Goal: Complete application form: Complete application form

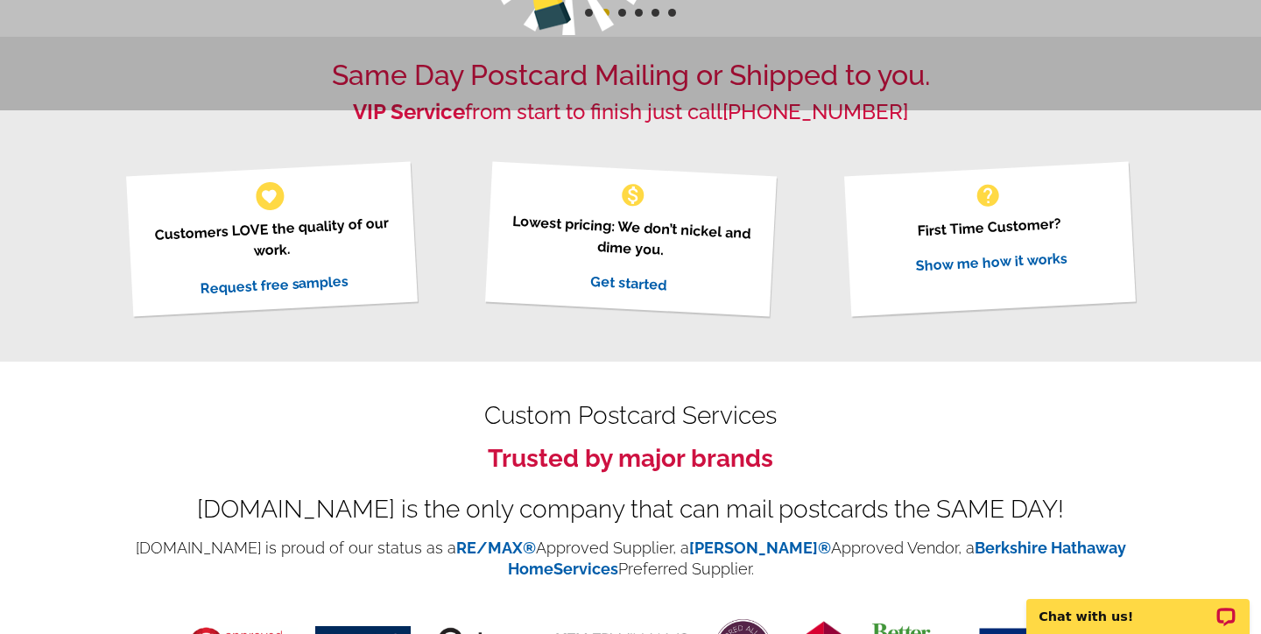
scroll to position [525, 0]
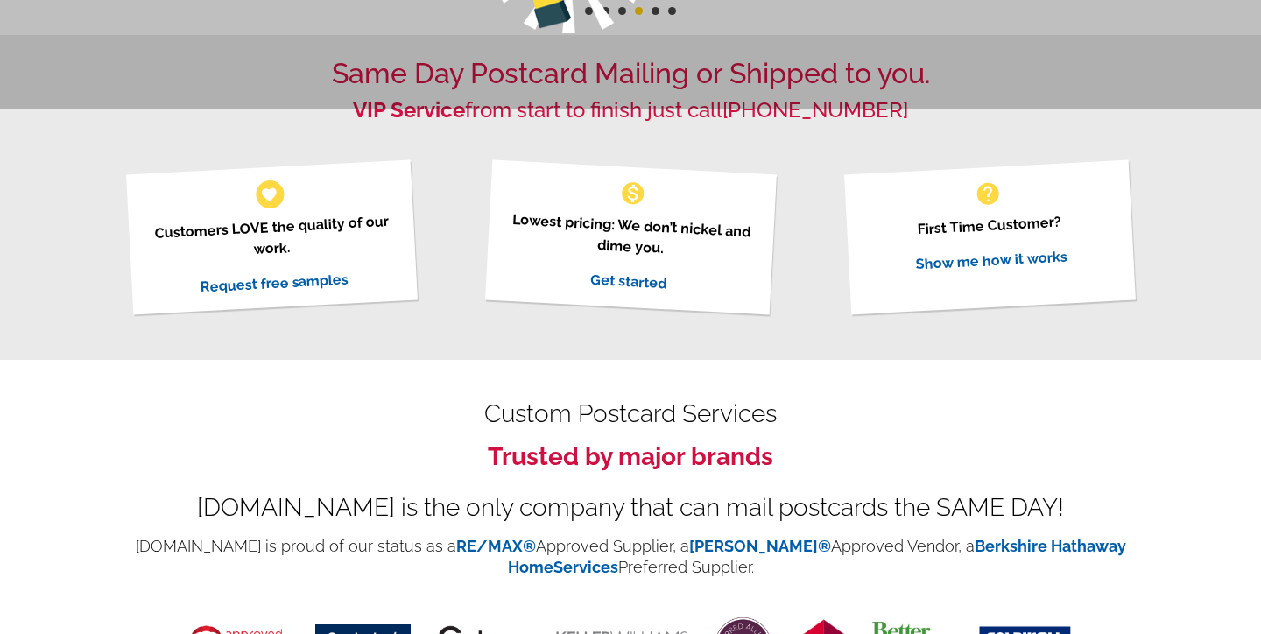
click at [846, 354] on div "Same Day Postcard Mailing or Shipped to you. VIP Service from start to finish j…" at bounding box center [630, 197] width 1261 height 324
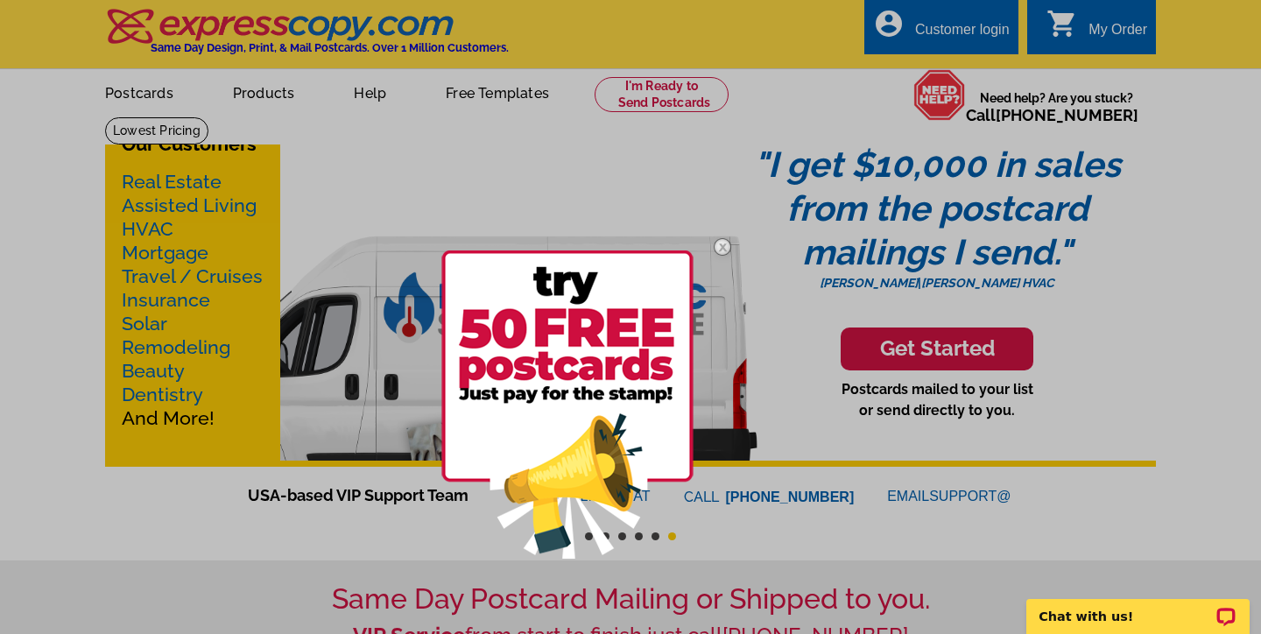
scroll to position [0, 0]
click at [499, 93] on div at bounding box center [630, 317] width 1261 height 634
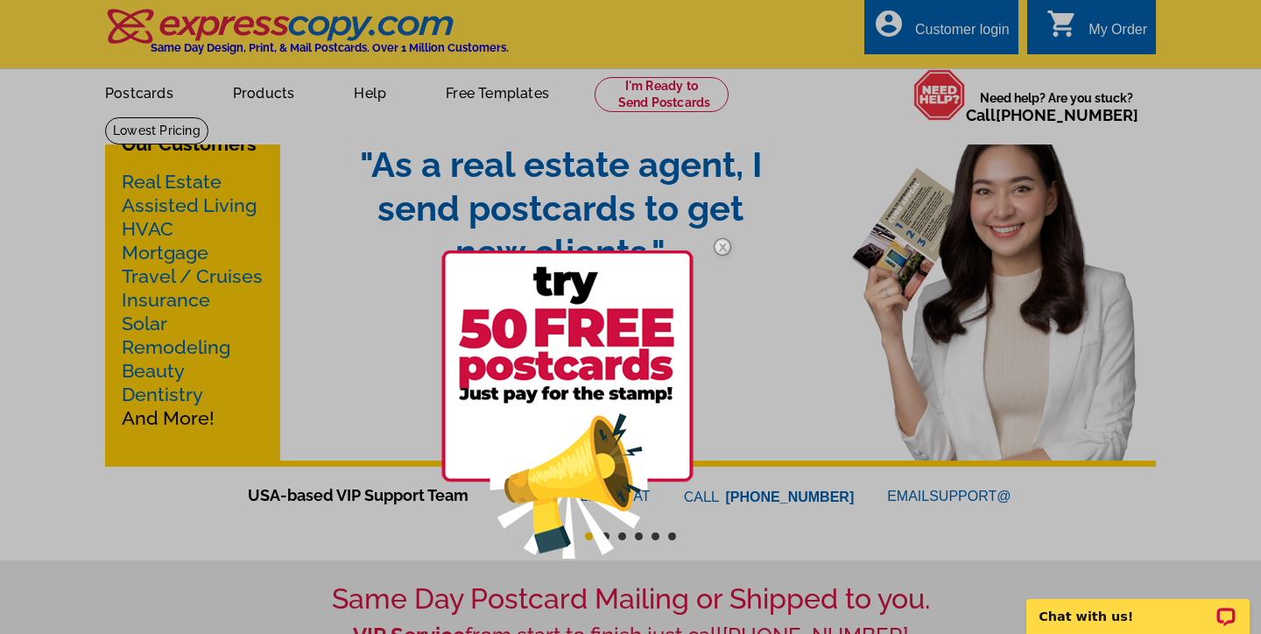
click at [724, 250] on img at bounding box center [722, 247] width 51 height 51
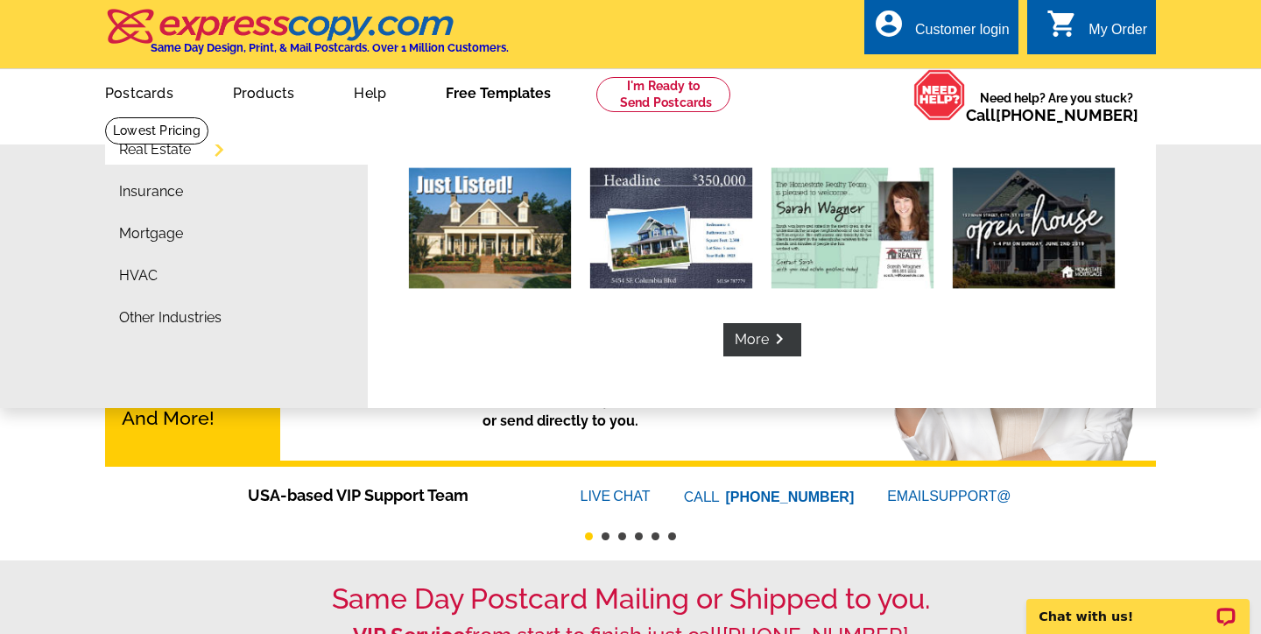
click at [498, 94] on link "Free Templates" at bounding box center [498, 91] width 161 height 41
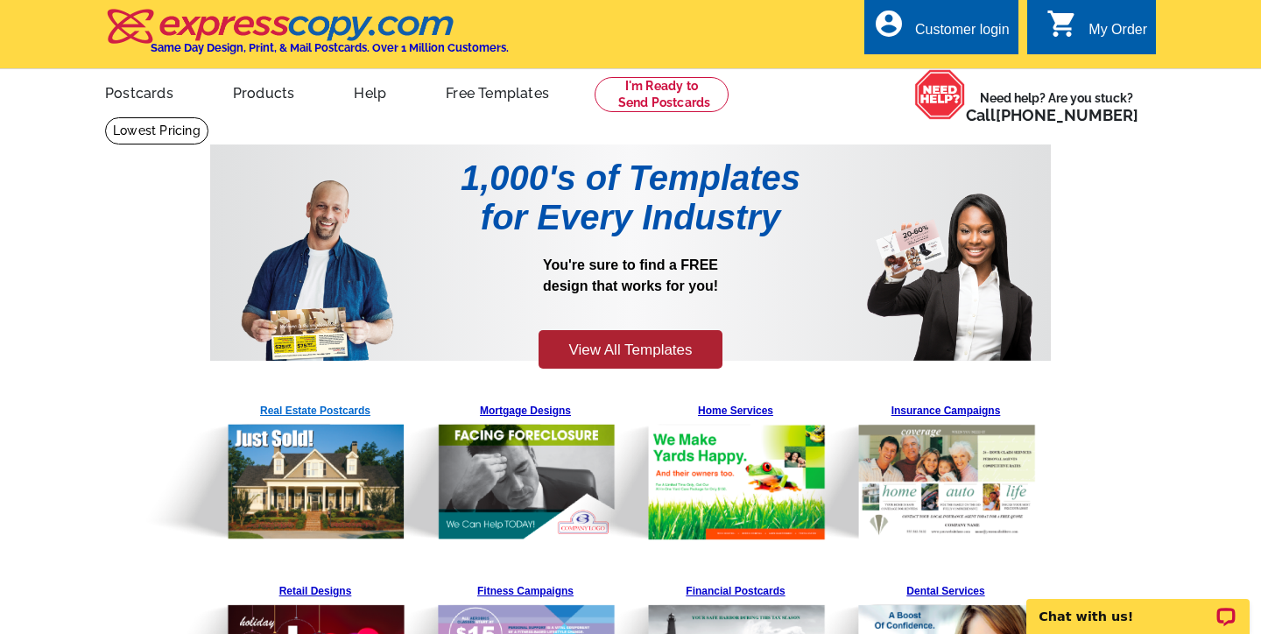
click at [318, 461] on img at bounding box center [271, 469] width 267 height 144
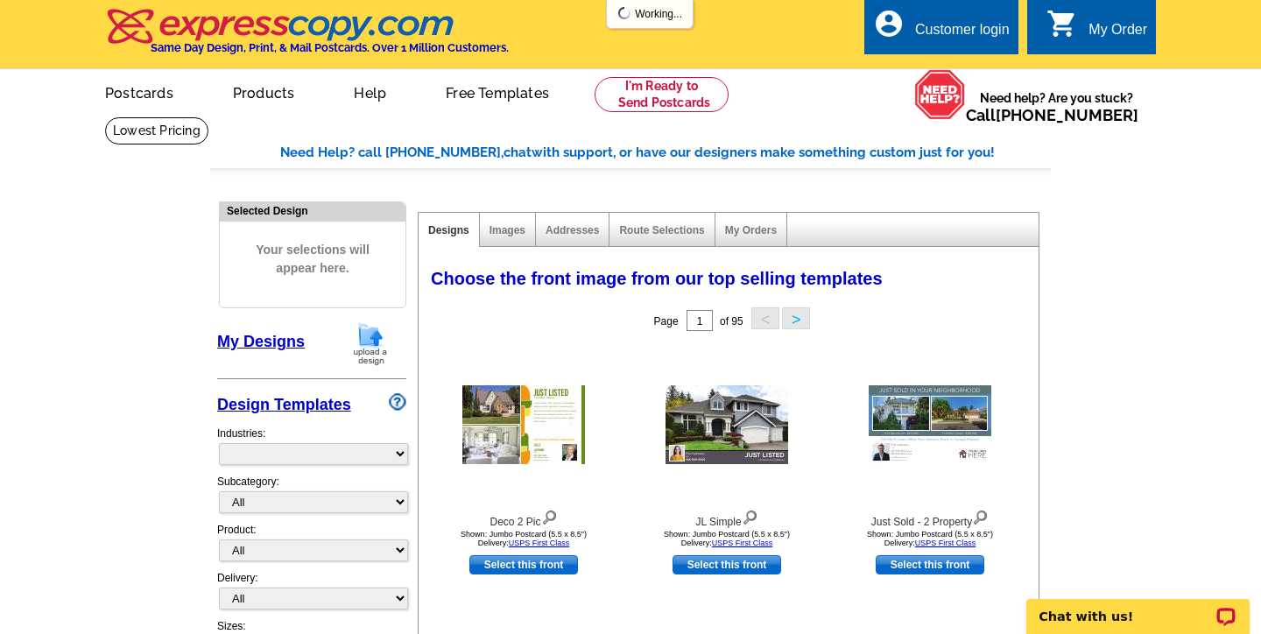
select select "785"
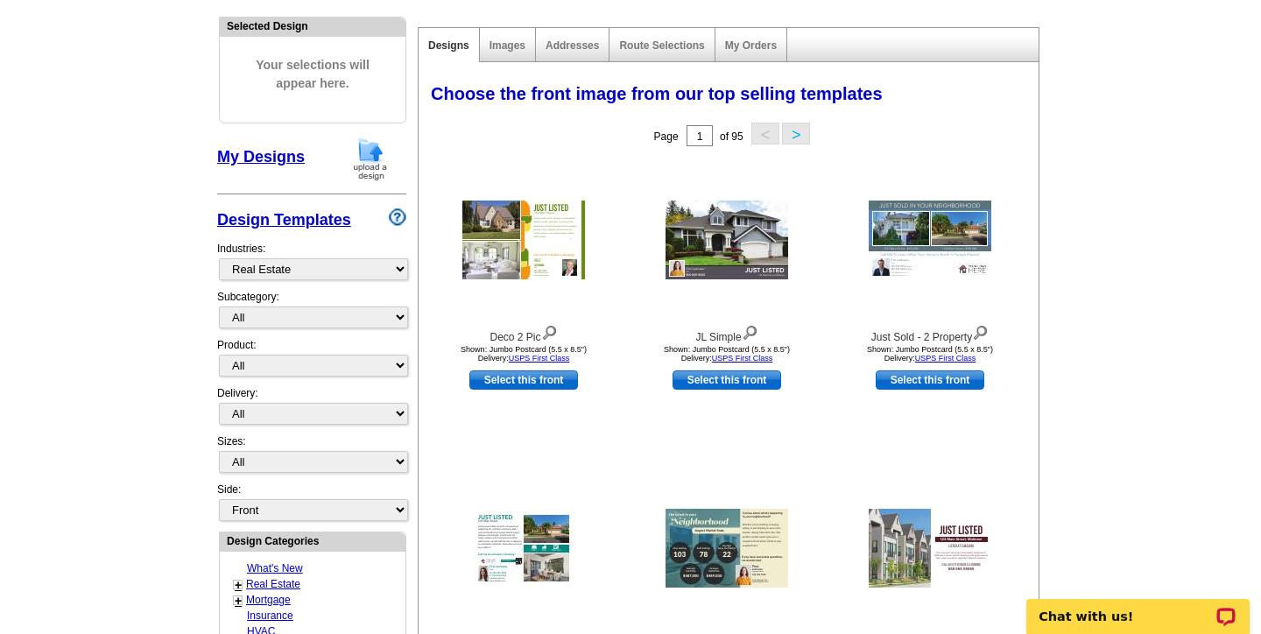
scroll to position [185, 0]
click at [398, 266] on select "What's New Real Estate Mortgage Insurance HVAC Dental Solar EDDM - NEW! Calenda…" at bounding box center [313, 269] width 189 height 22
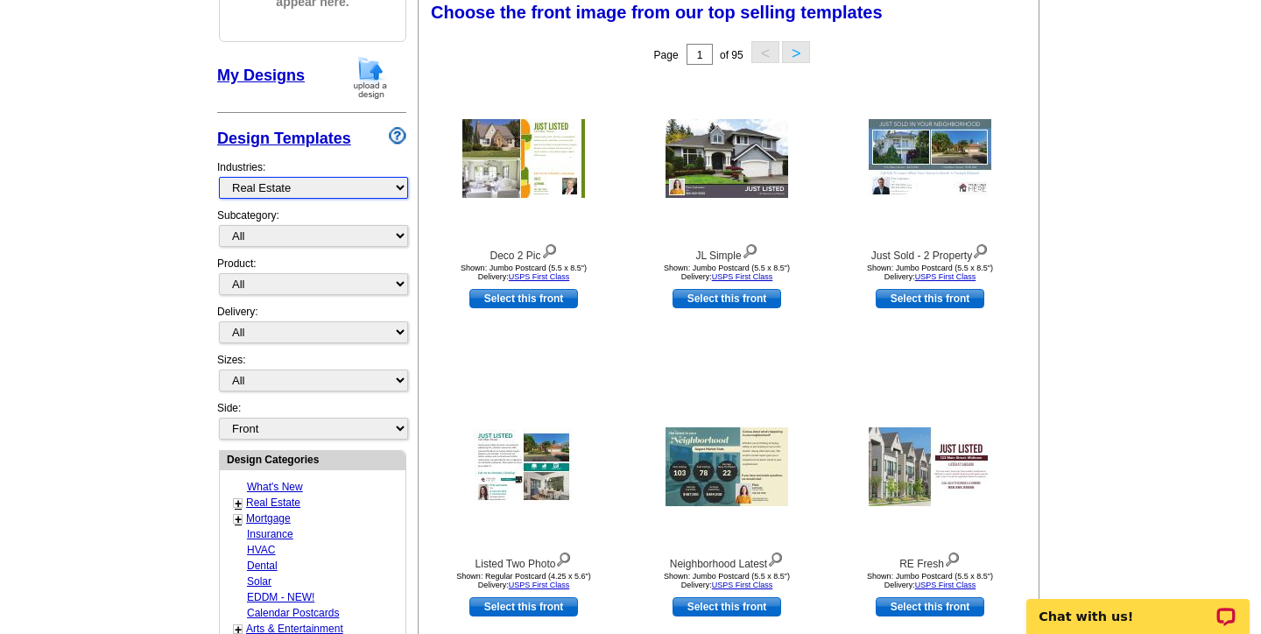
scroll to position [264, 0]
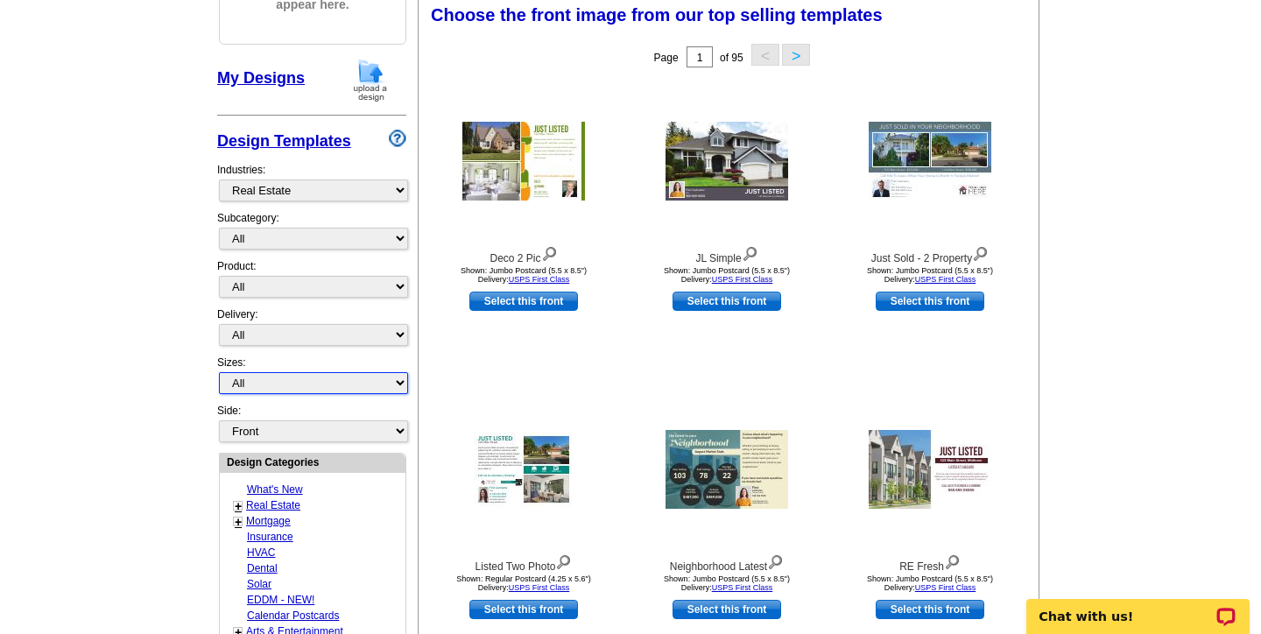
click at [396, 372] on select "All Jumbo Postcard (5.5" x 8.5") Regular Postcard (4.25" x 5.6") Panoramic Post…" at bounding box center [313, 383] width 189 height 22
select select "6"
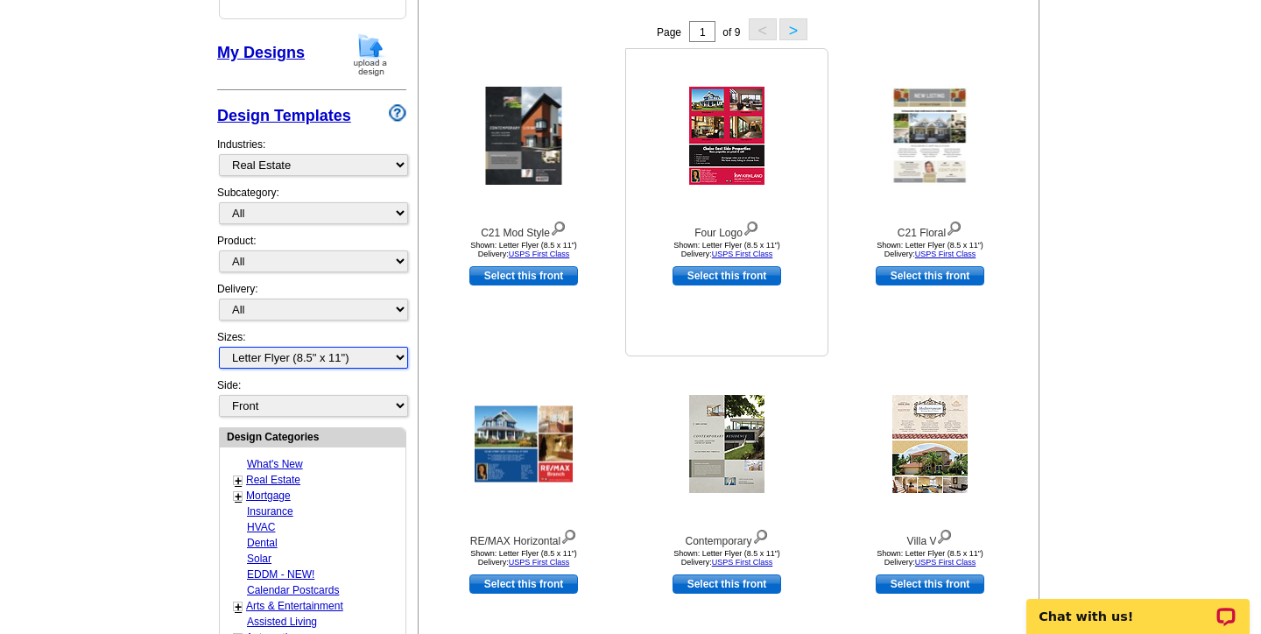
scroll to position [292, 0]
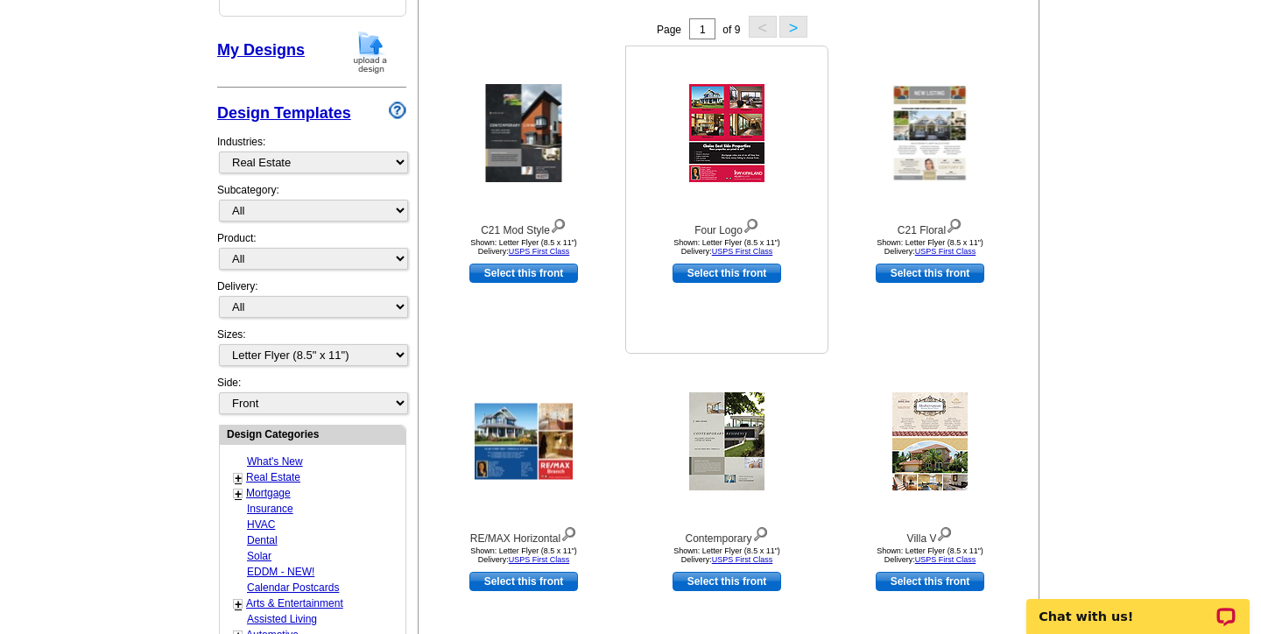
click at [728, 271] on link "Select this front" at bounding box center [726, 273] width 109 height 19
select select "back"
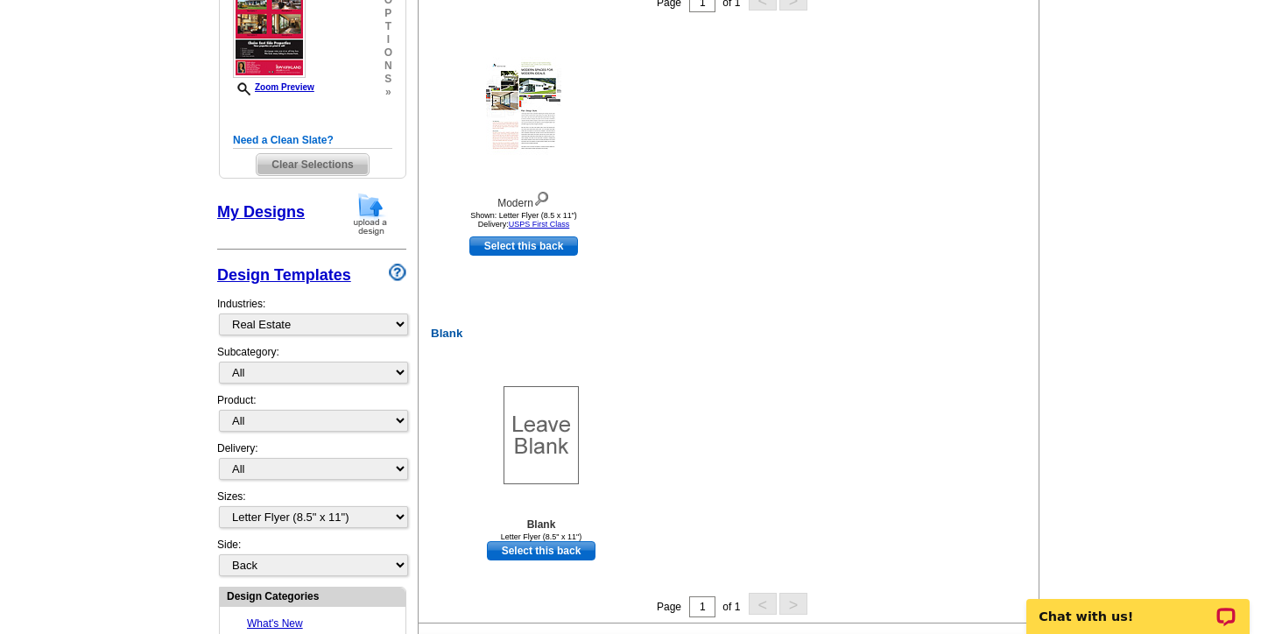
scroll to position [323, 0]
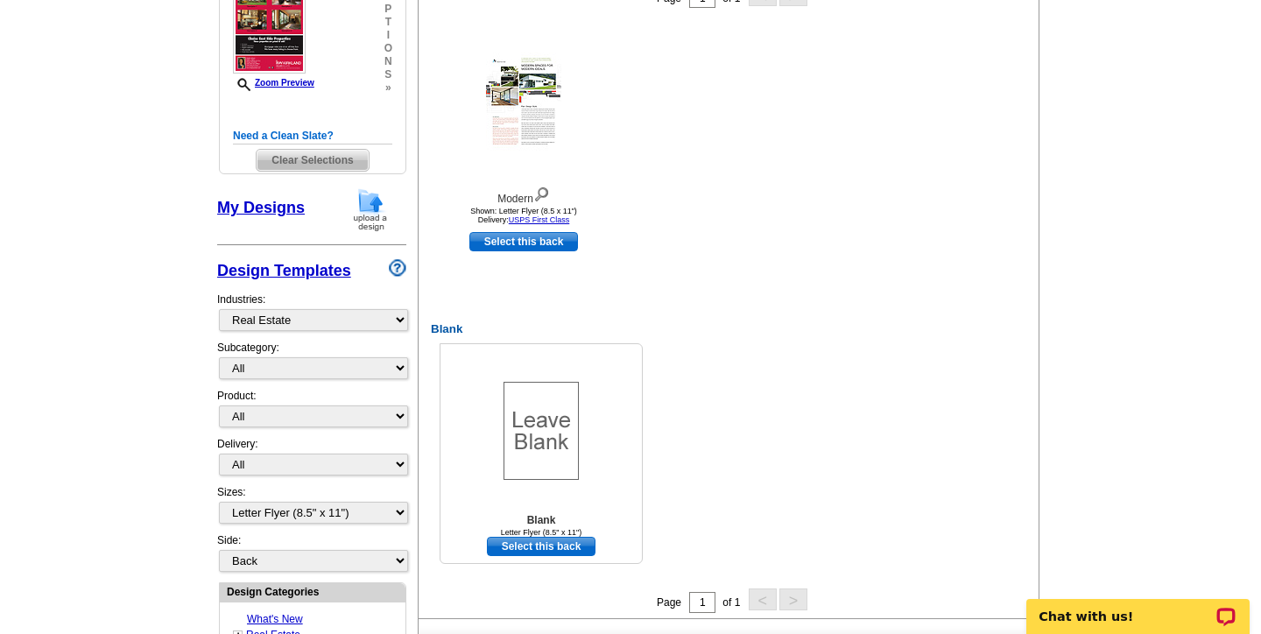
click at [547, 545] on link "Select this back" at bounding box center [541, 546] width 109 height 19
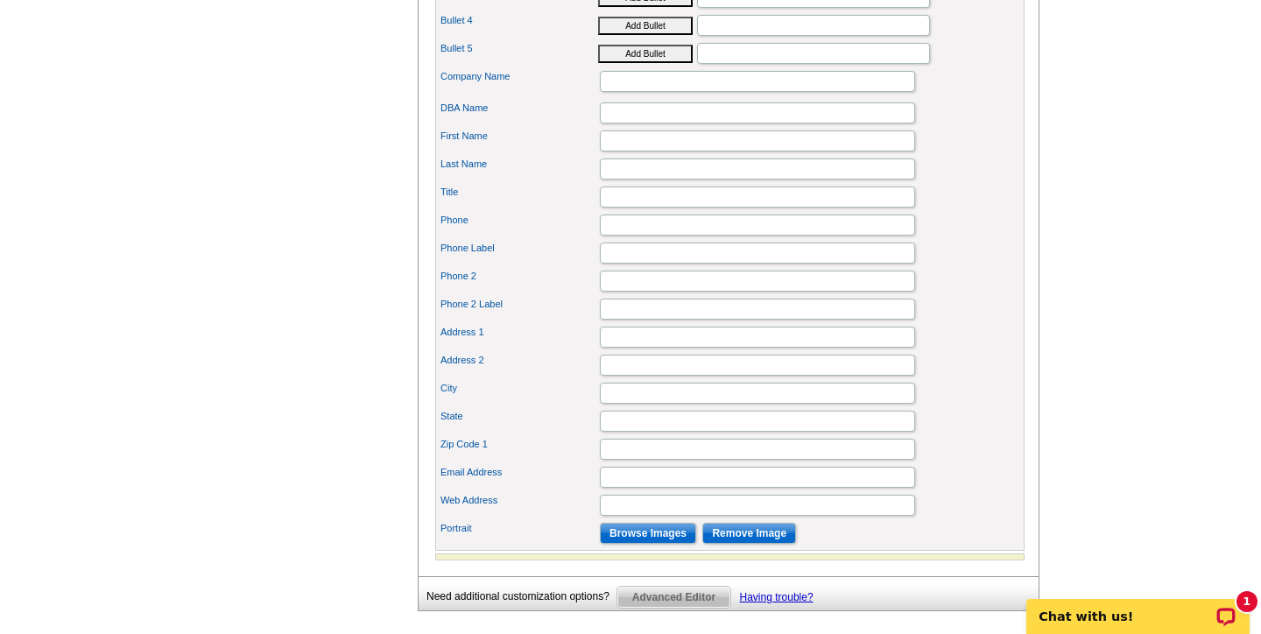
scroll to position [1289, 0]
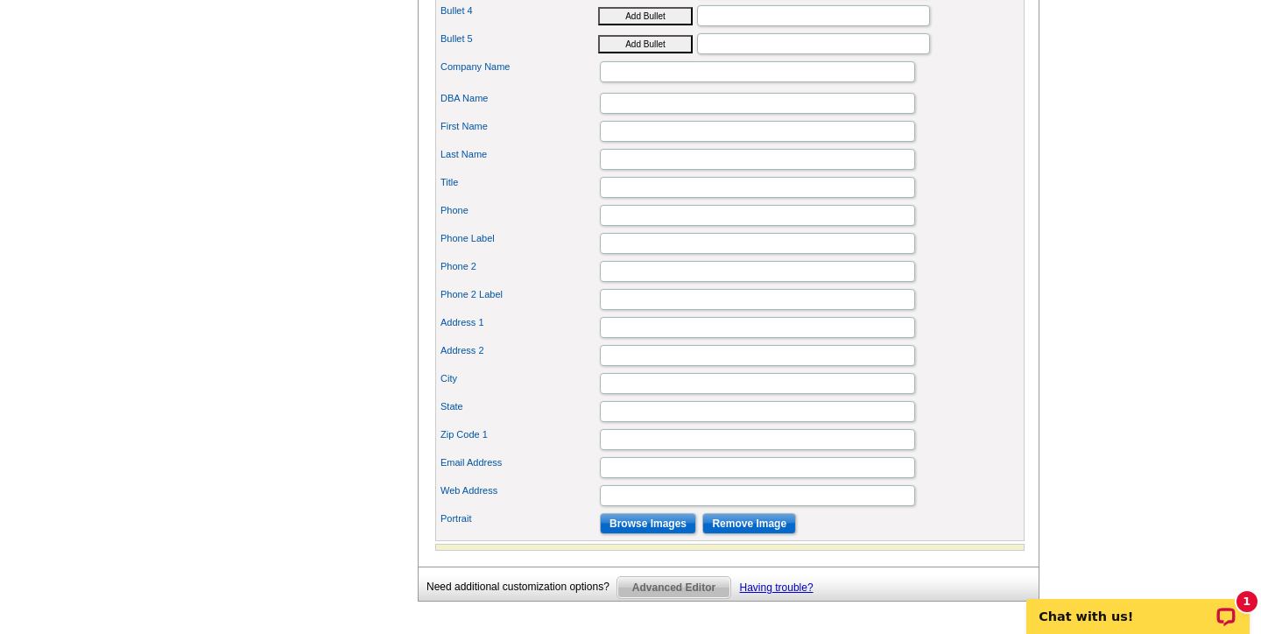
click at [646, 534] on input "Browse Images" at bounding box center [648, 523] width 96 height 21
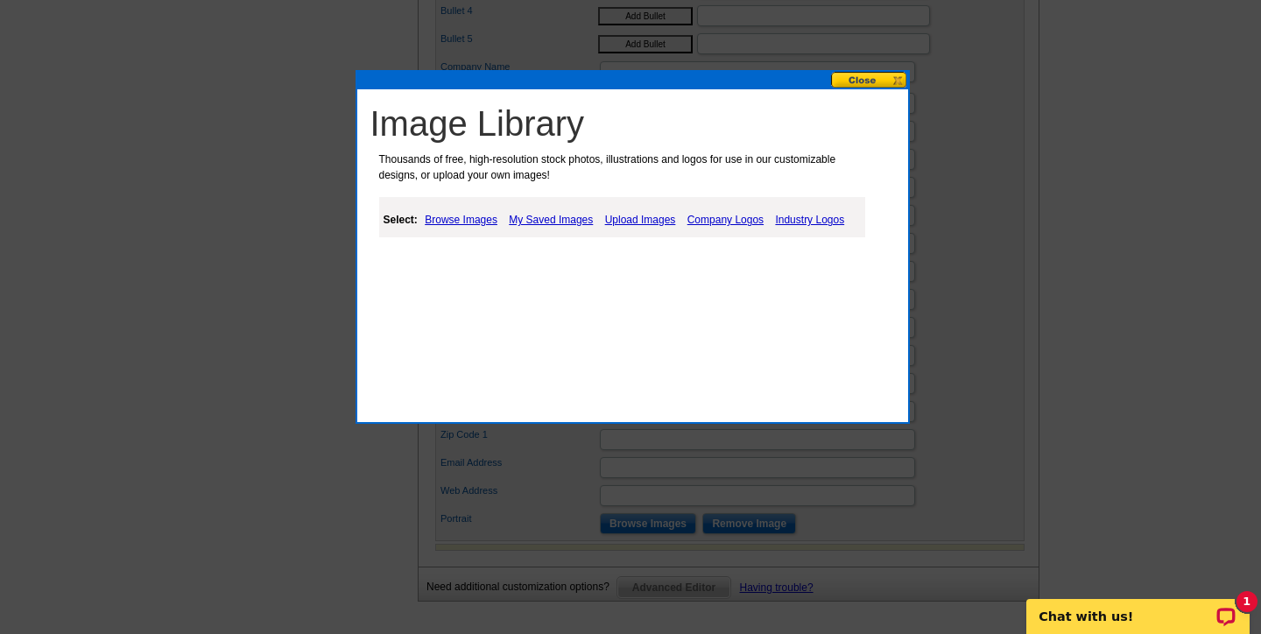
click at [456, 218] on link "Browse Images" at bounding box center [460, 219] width 81 height 21
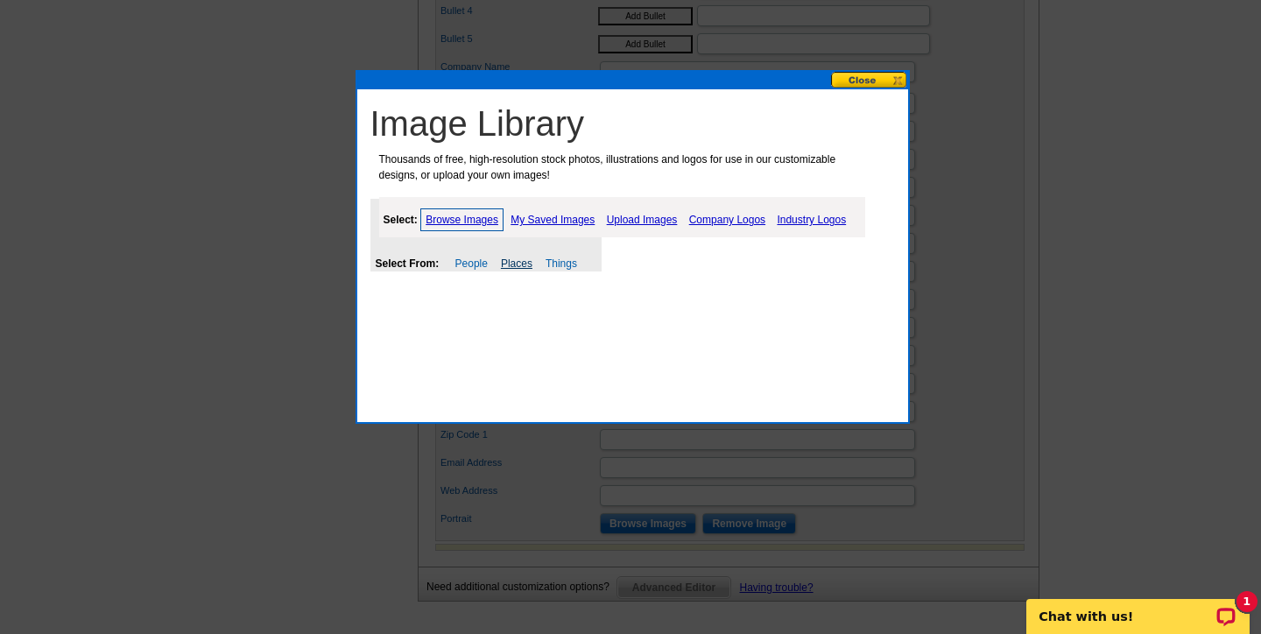
click at [515, 258] on link "Places" at bounding box center [517, 263] width 32 height 12
click at [549, 223] on link "My Saved Images" at bounding box center [552, 219] width 93 height 21
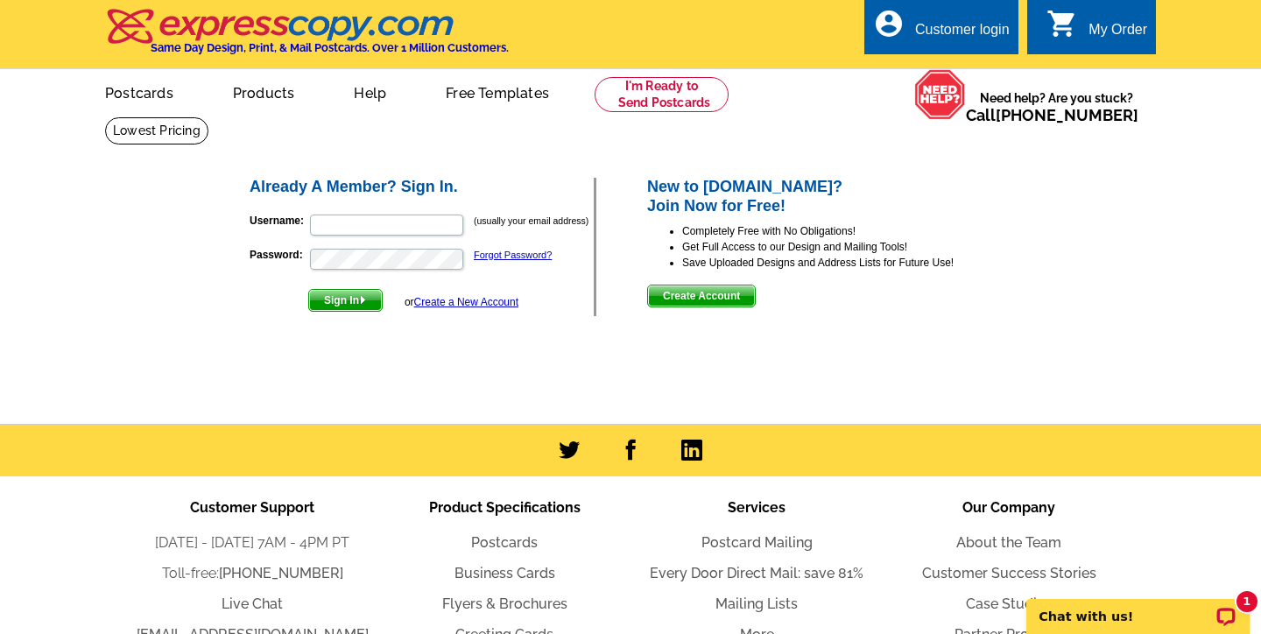
click at [709, 298] on span "Create Account" at bounding box center [701, 295] width 107 height 21
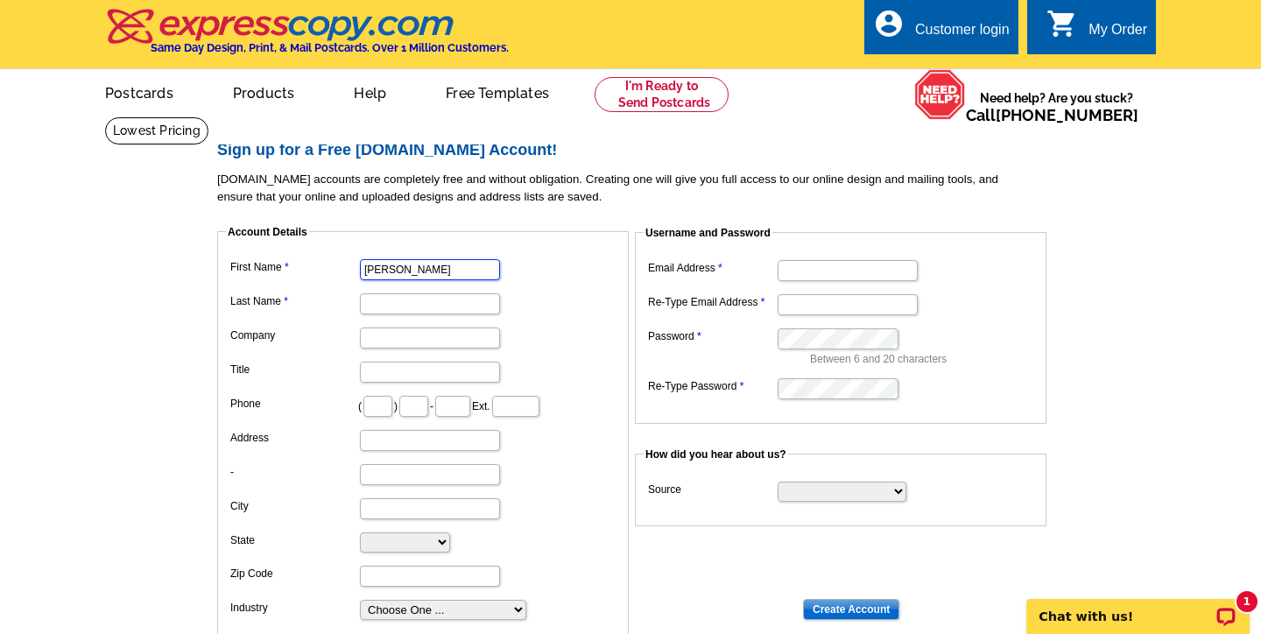
type input "Tania"
type input "Grindeman"
type input "RE/MAX Select One"
type input "Associate"
click at [383, 406] on input "text" at bounding box center [377, 406] width 29 height 21
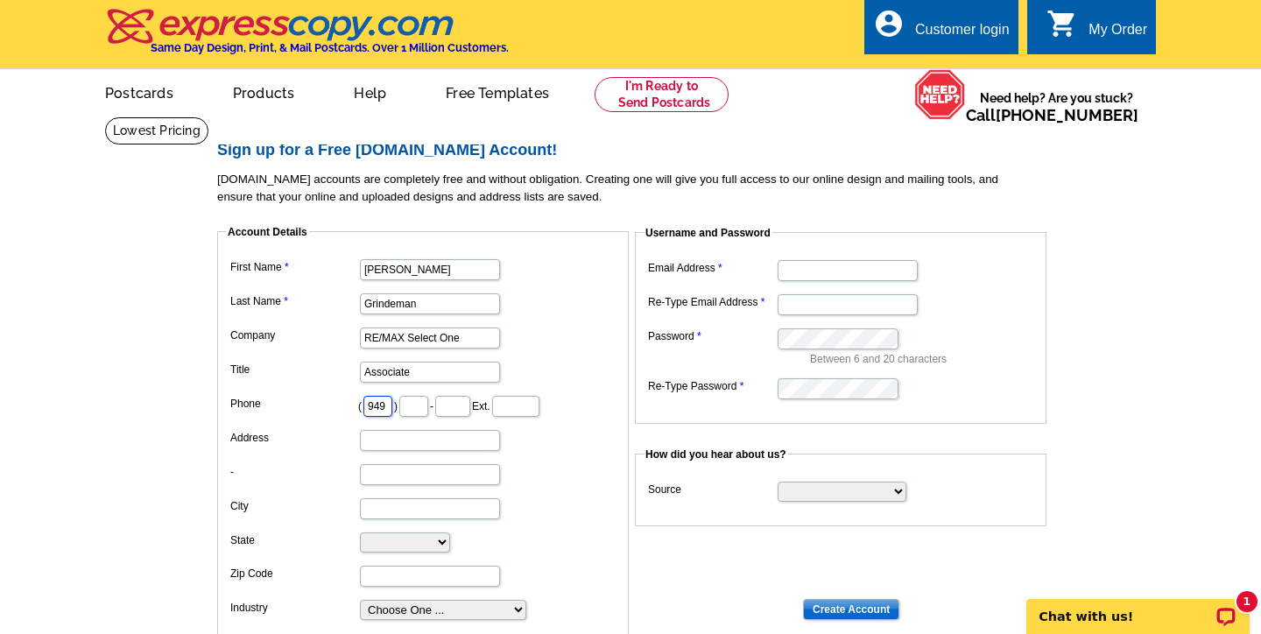
type input "949"
type input "463"
type input "9316"
type input "30190 Town Center Dr"
type input "Unit D"
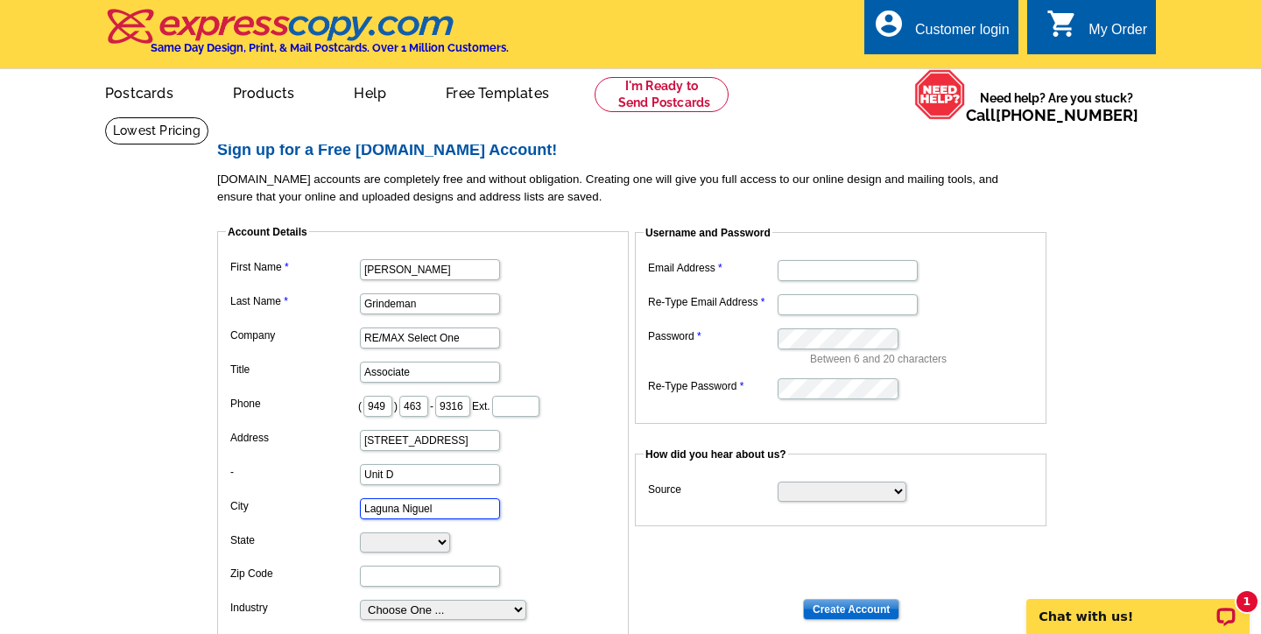
type input "Laguna Niguel"
select select "CA"
type input "92677"
click at [559, 447] on dd "[STREET_ADDRESS]" at bounding box center [423, 439] width 394 height 27
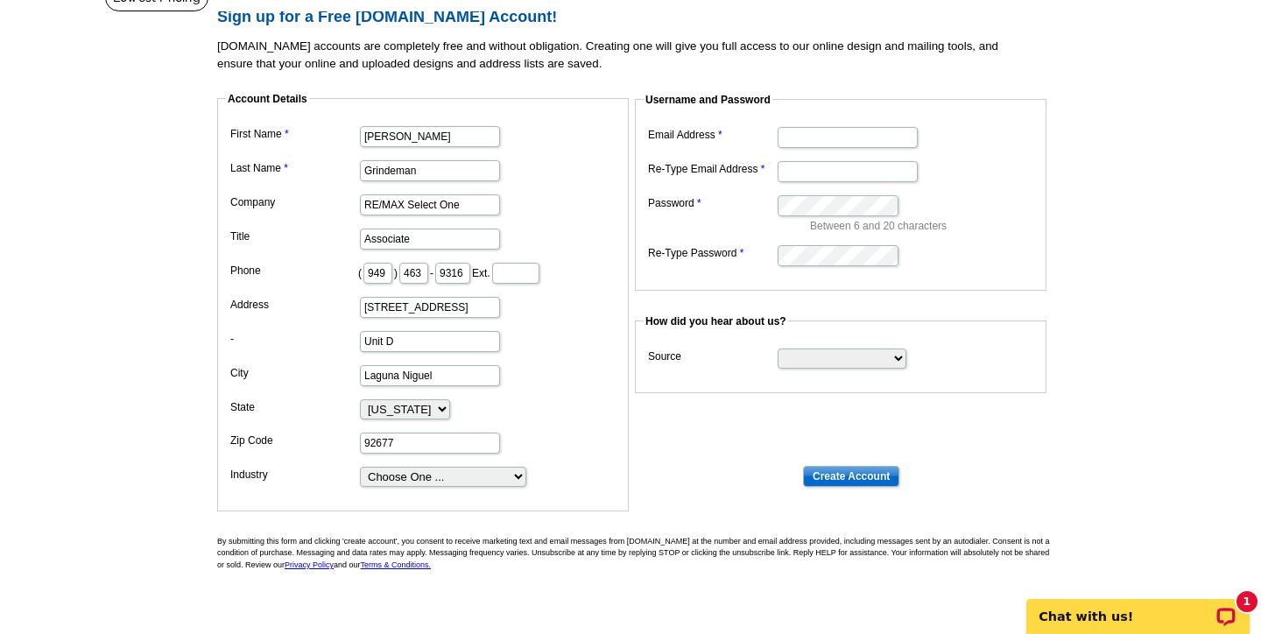
scroll to position [135, 0]
select select "2"
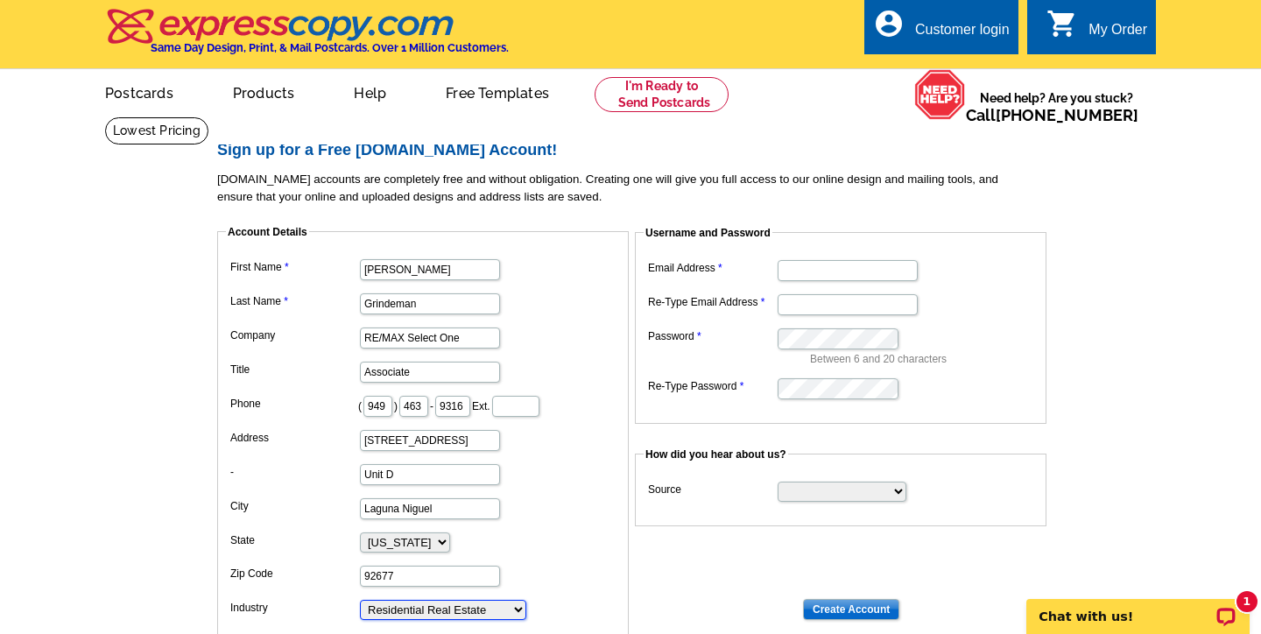
scroll to position [0, 0]
type input "tania.ocrealtor@gmail.com"
type input "[PERSON_NAME][EMAIL_ADDRESS][DOMAIN_NAME]"
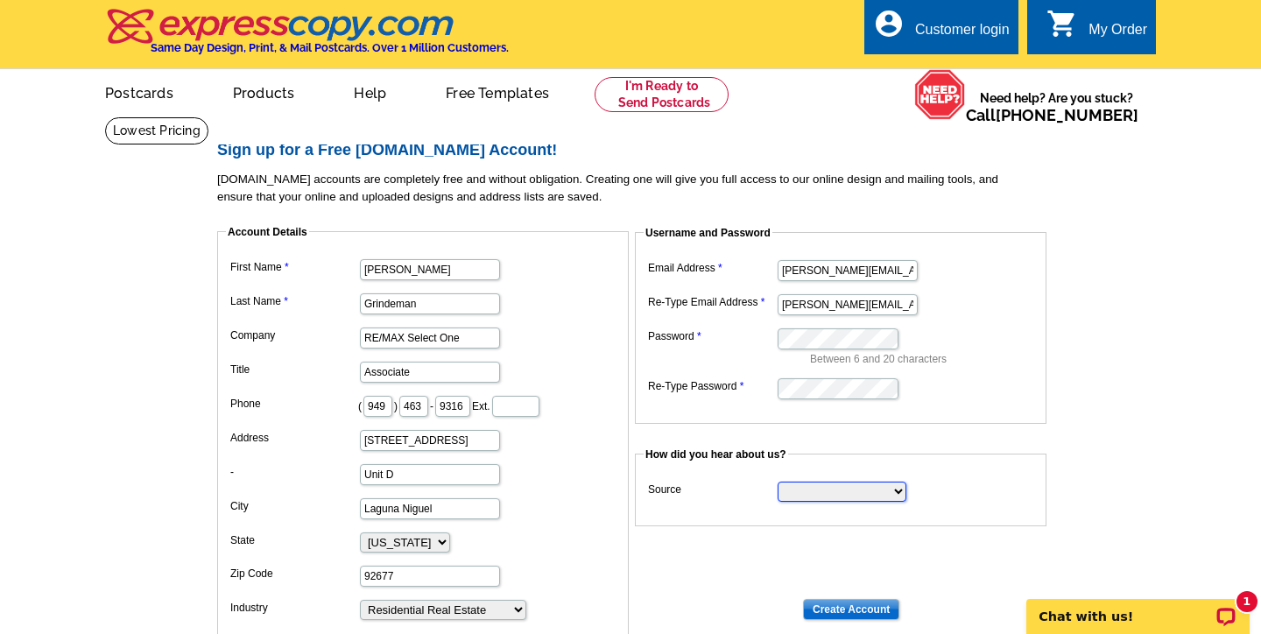
click at [899, 487] on select "Search Engine Television Ad Direct Mail Postcard Email Referred by a friend Oth…" at bounding box center [842, 492] width 129 height 20
select select "other"
click at [836, 602] on input "Create Account" at bounding box center [851, 609] width 96 height 21
click at [834, 602] on input "Create Account" at bounding box center [851, 609] width 96 height 21
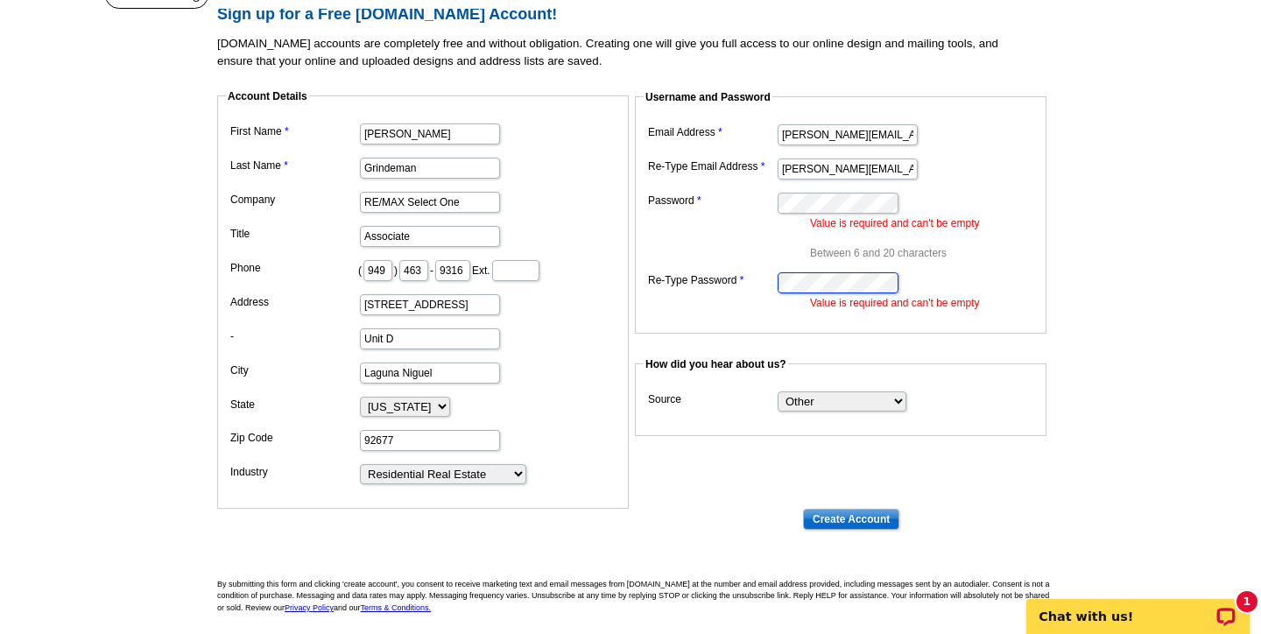
scroll to position [143, 0]
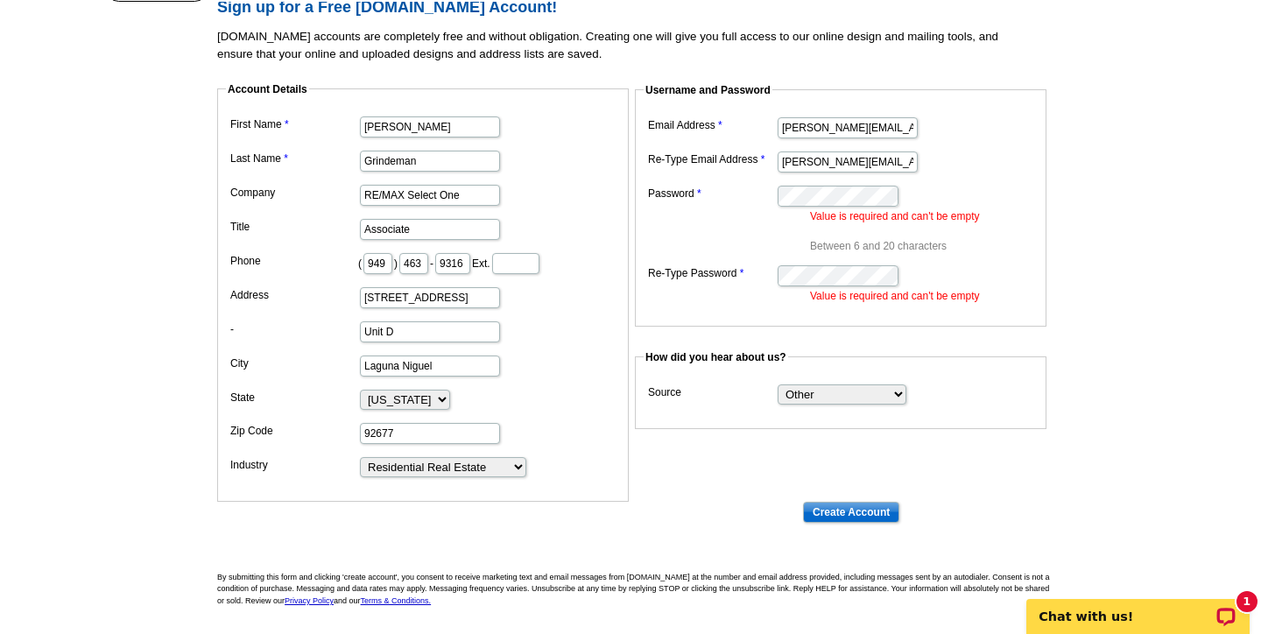
click at [847, 509] on input "Create Account" at bounding box center [851, 512] width 96 height 21
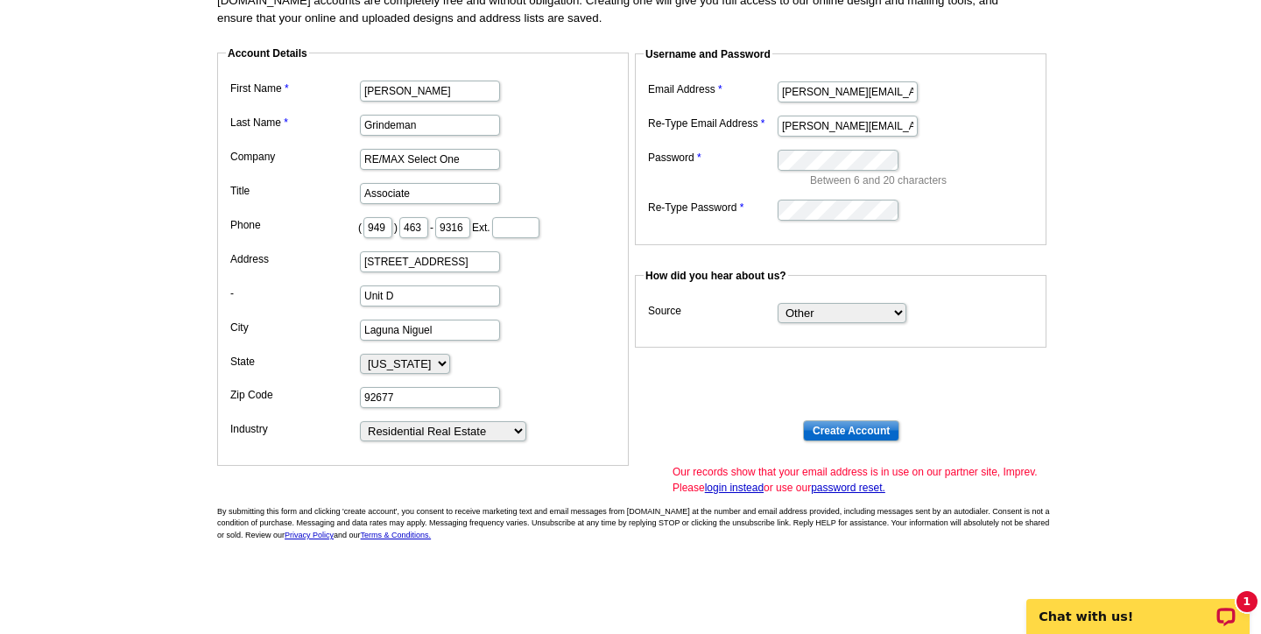
scroll to position [179, 0]
click at [744, 481] on link "login instead" at bounding box center [734, 487] width 59 height 12
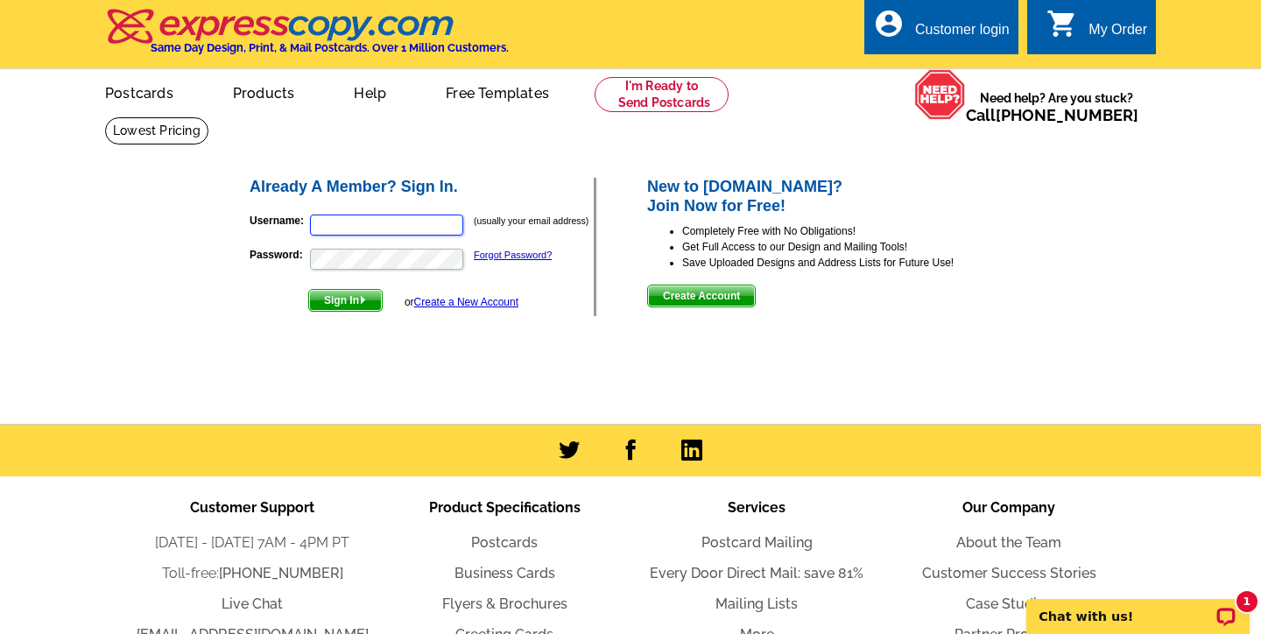
type input "[PERSON_NAME][EMAIL_ADDRESS][DOMAIN_NAME]"
click at [344, 302] on span "Sign In" at bounding box center [345, 300] width 73 height 21
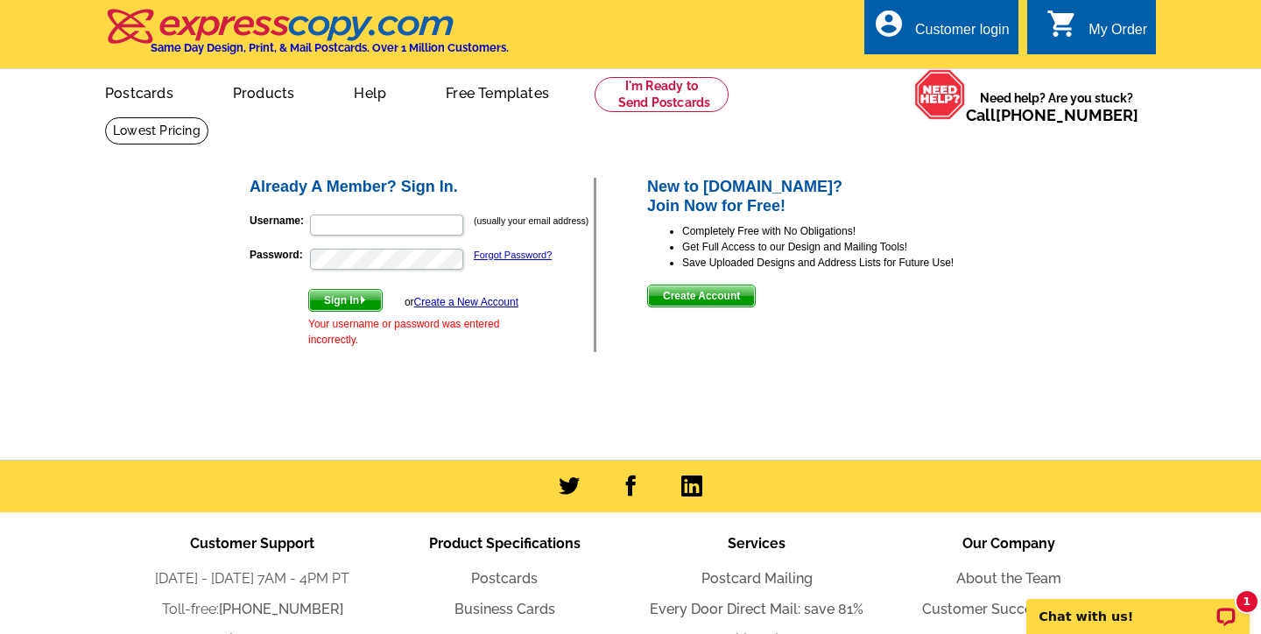
click at [945, 249] on li "Get Full Access to our Design and Mailing Tools!" at bounding box center [848, 247] width 332 height 16
